Goal: Find specific page/section: Find specific page/section

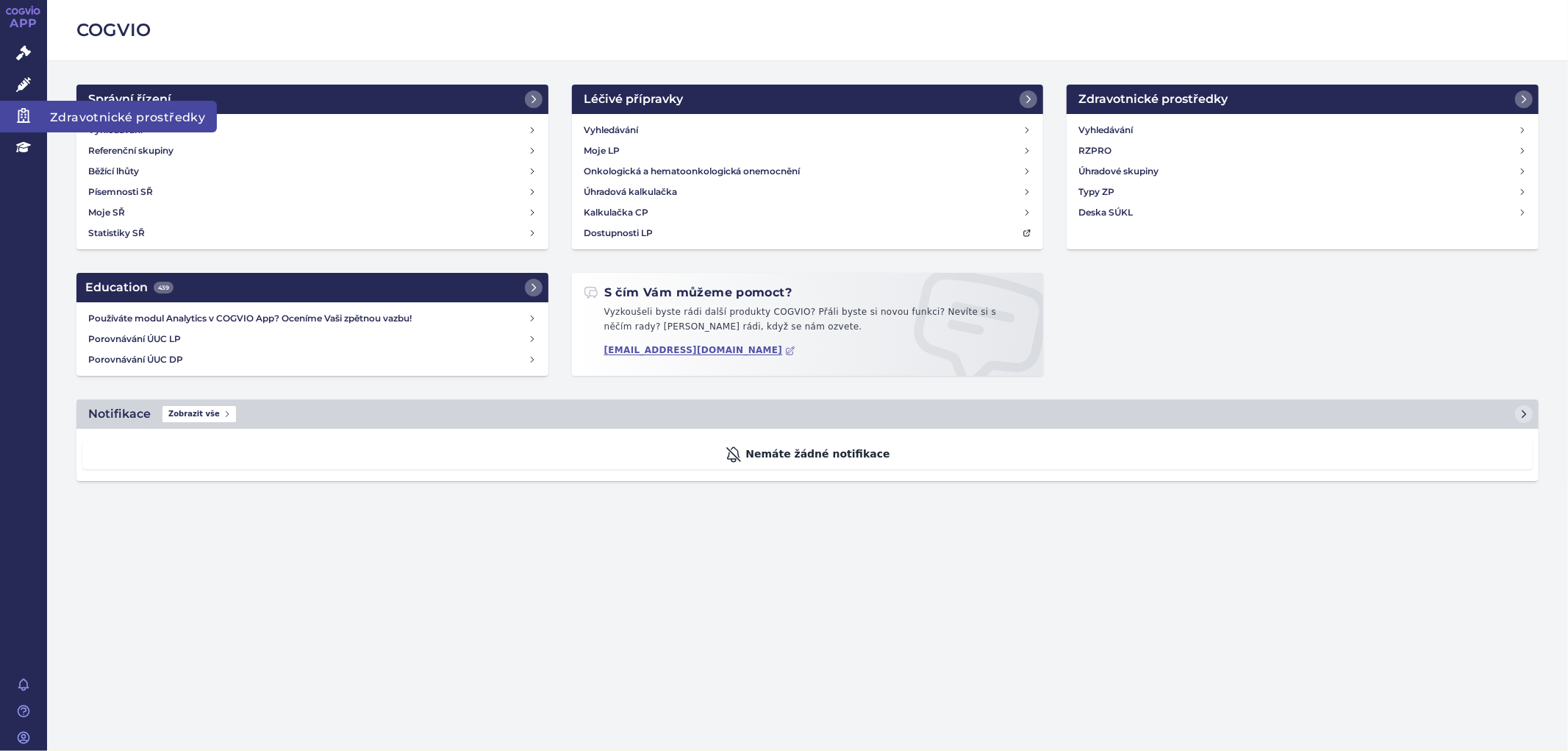
click at [17, 100] on link "Zdravotnické prostředky" at bounding box center [24, 116] width 47 height 31
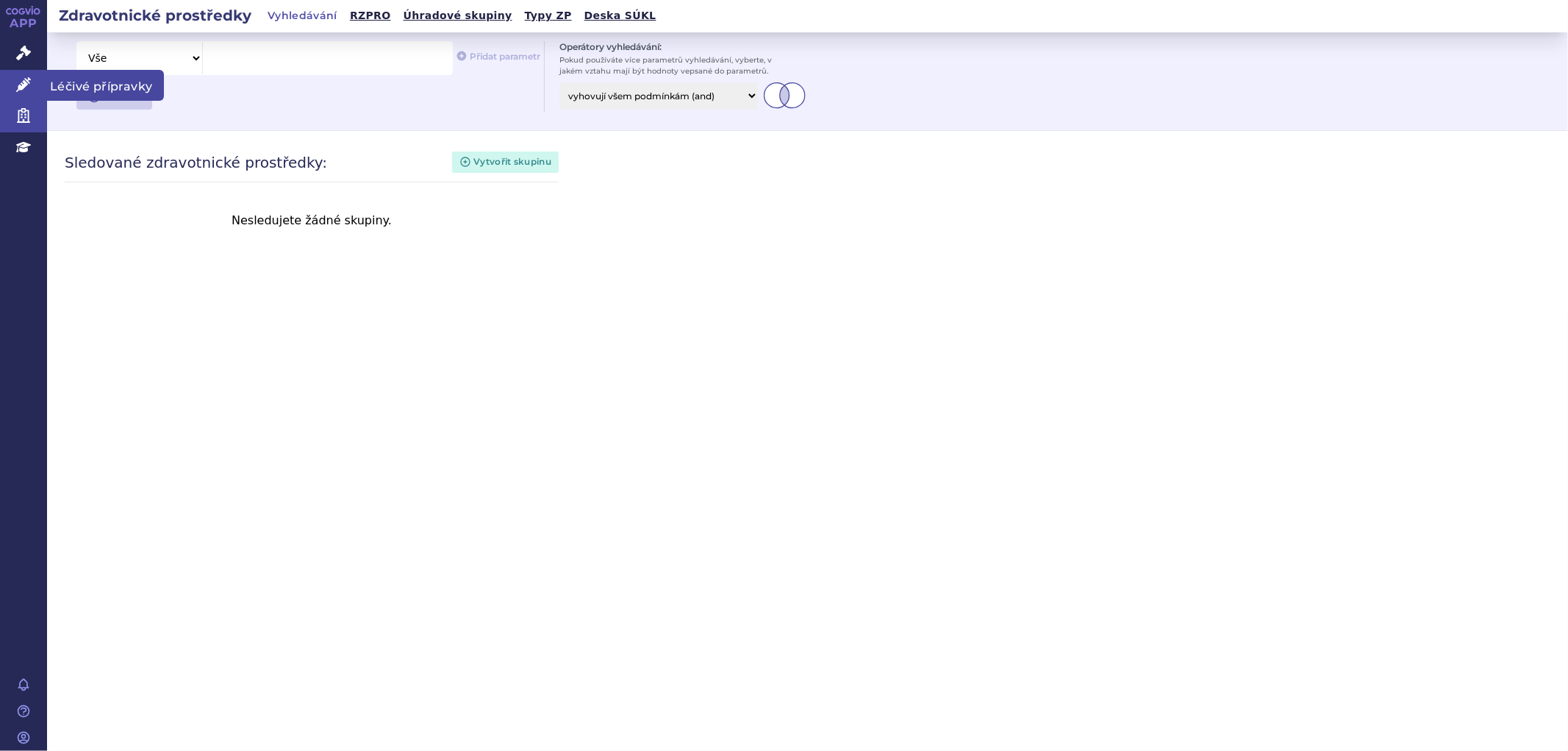
click at [19, 85] on icon at bounding box center [23, 84] width 14 height 14
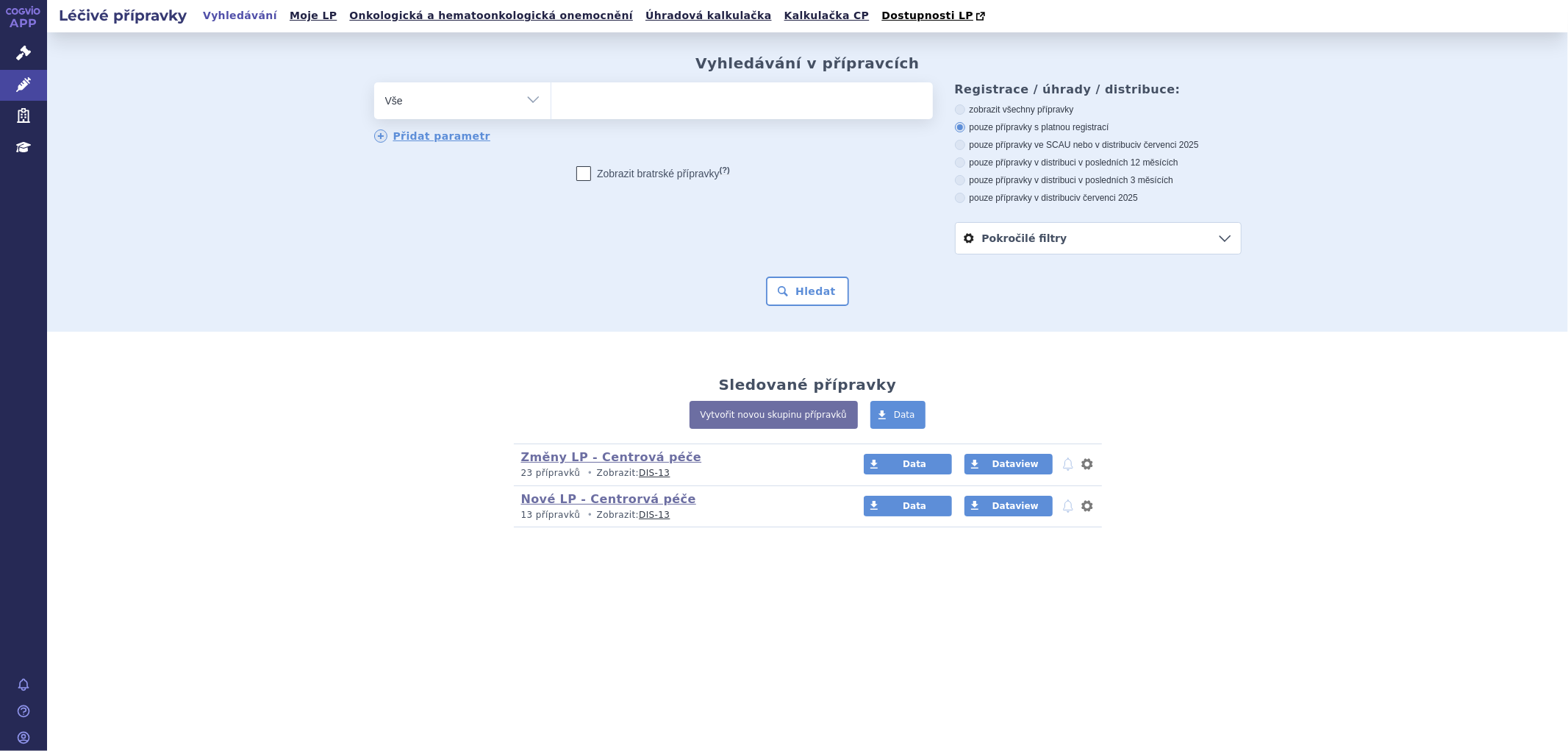
drag, startPoint x: 524, startPoint y: 285, endPoint x: 526, endPoint y: 275, distance: 10.2
click at [525, 279] on div "Hledat" at bounding box center [808, 291] width 868 height 30
